Goal: Information Seeking & Learning: Find contact information

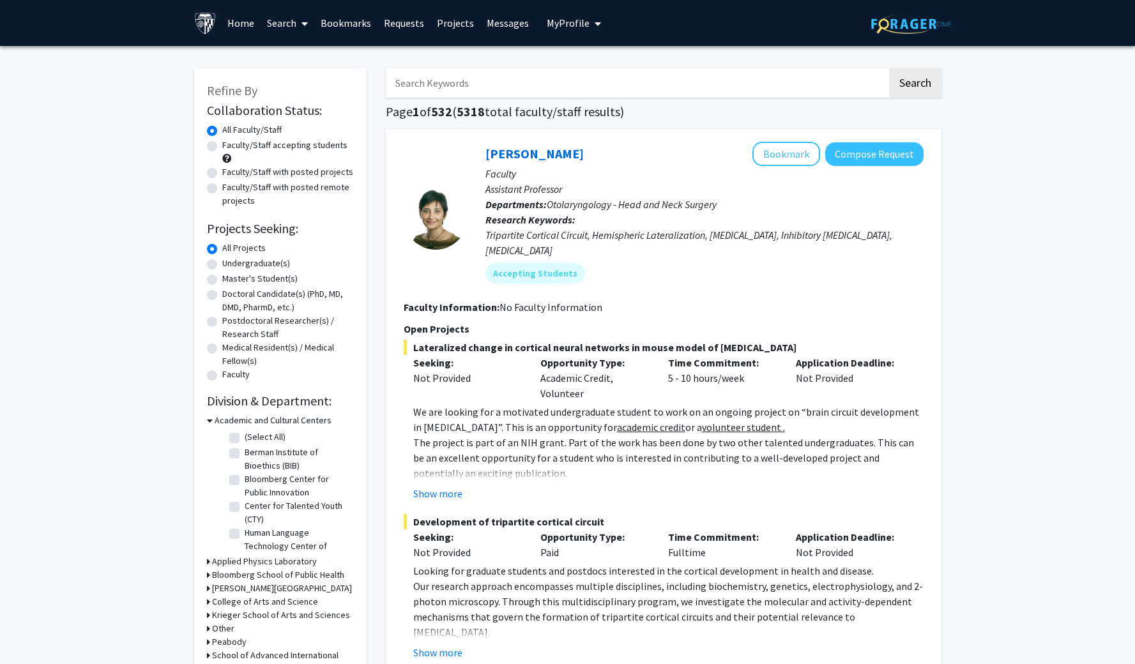
click at [779, 94] on input "Search Keywords" at bounding box center [637, 82] width 502 height 29
paste input "[PERSON_NAME] Lab"
type input "[PERSON_NAME] Lab"
click at [914, 85] on button "Search" at bounding box center [915, 82] width 52 height 29
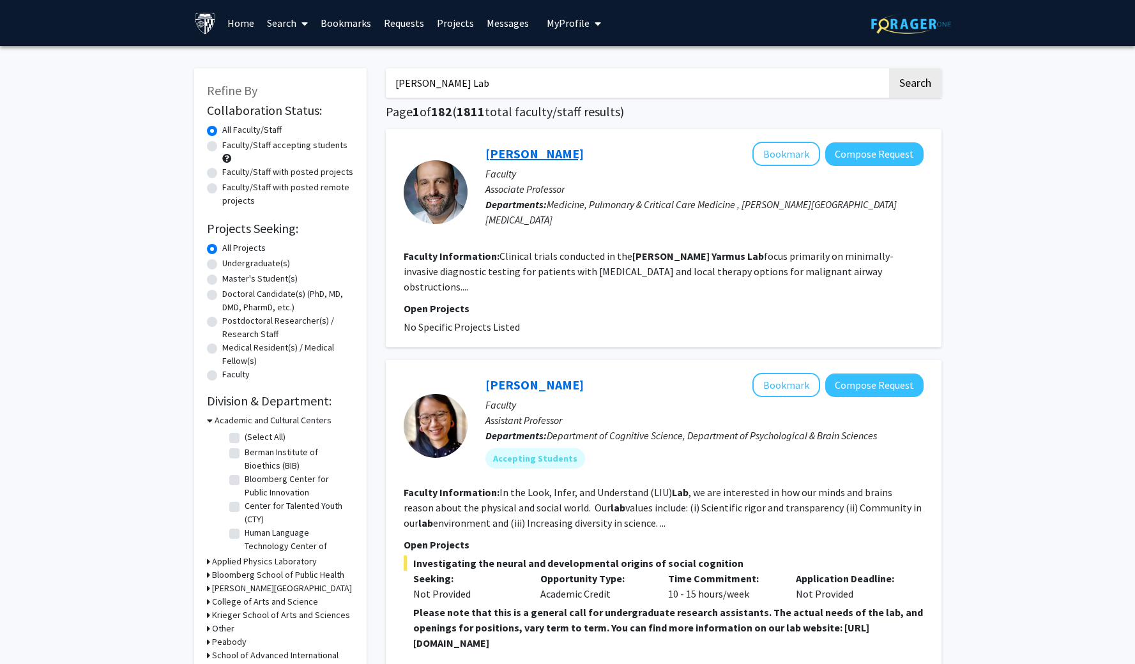
click at [535, 157] on link "[PERSON_NAME]" at bounding box center [535, 154] width 98 height 16
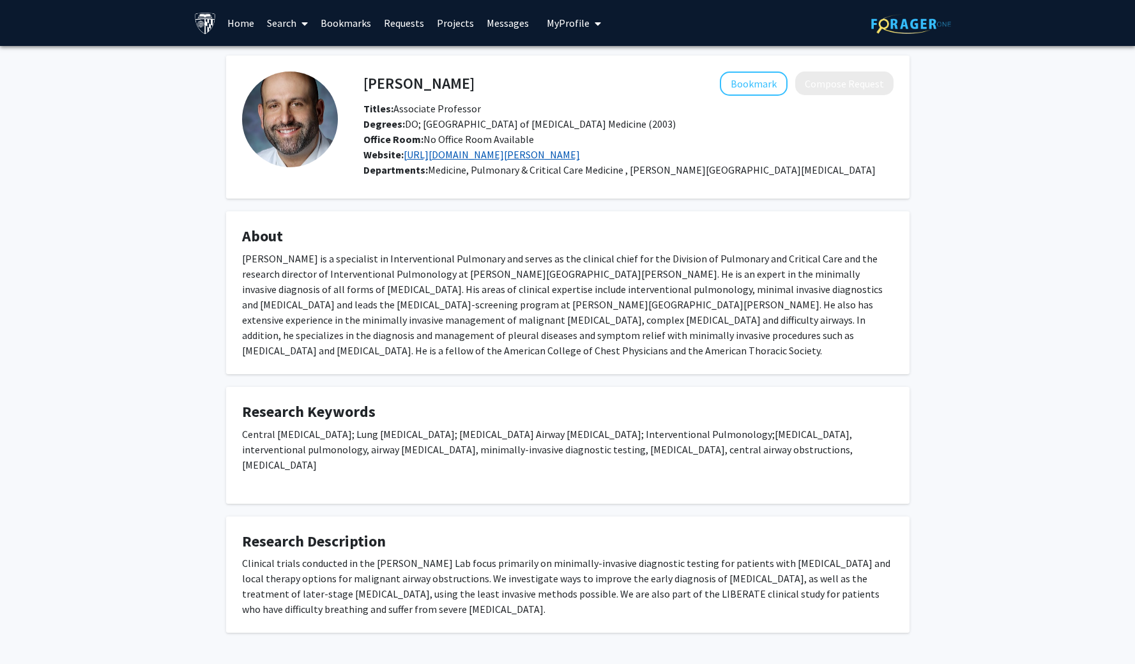
click at [580, 158] on link "[URL][DOMAIN_NAME][PERSON_NAME]" at bounding box center [492, 154] width 176 height 13
drag, startPoint x: 473, startPoint y: 173, endPoint x: 583, endPoint y: 170, distance: 109.9
click at [583, 170] on span "Medicine, Pulmonary & Critical Care Medicine , [PERSON_NAME][GEOGRAPHIC_DATA][M…" at bounding box center [652, 170] width 448 height 13
drag, startPoint x: 581, startPoint y: 172, endPoint x: 470, endPoint y: 171, distance: 111.2
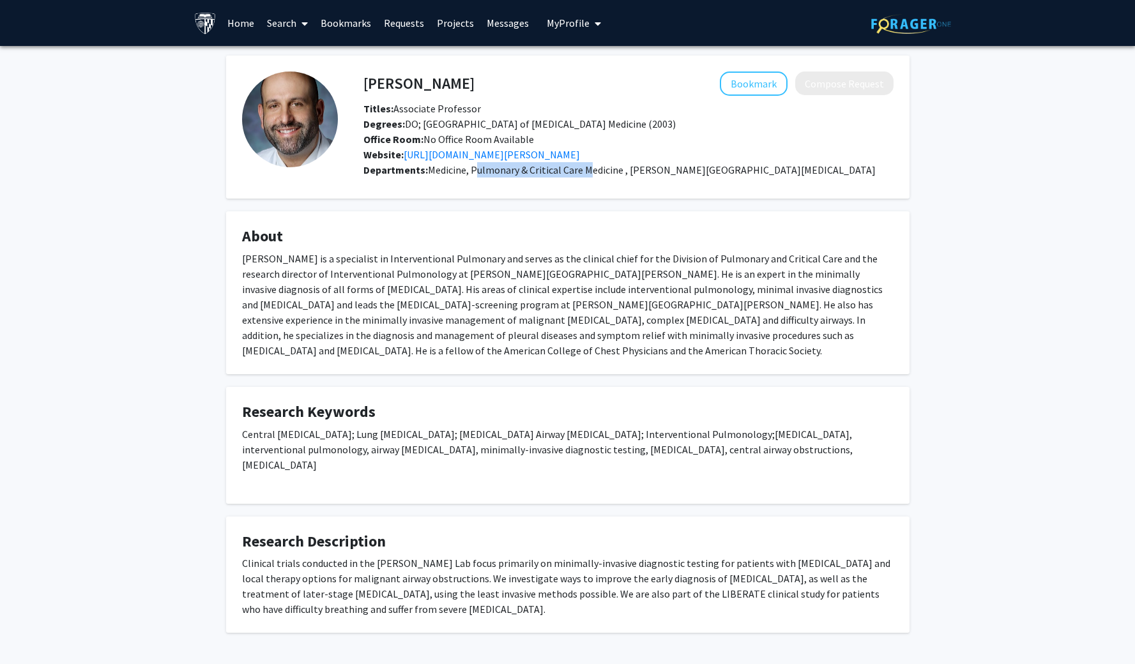
click at [470, 171] on span "Medicine, Pulmonary & Critical Care Medicine , [PERSON_NAME][GEOGRAPHIC_DATA][M…" at bounding box center [652, 170] width 448 height 13
